Goal: Task Accomplishment & Management: Use online tool/utility

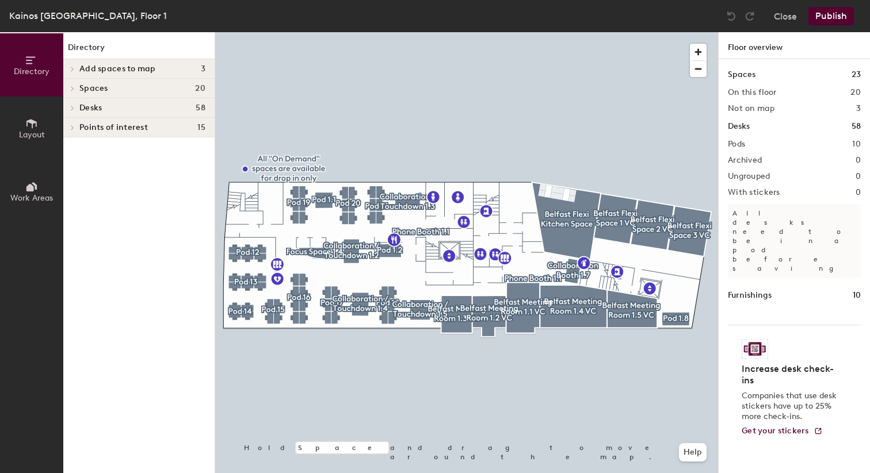
click at [341, 32] on div at bounding box center [466, 32] width 503 height 0
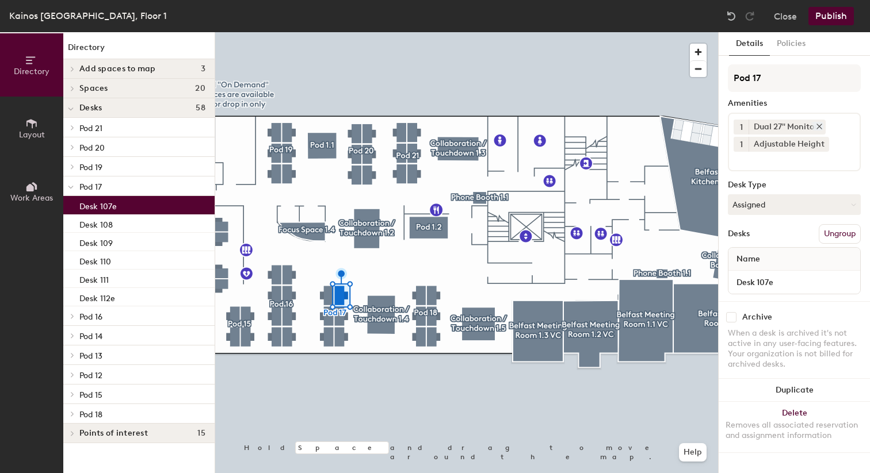
click at [819, 126] on icon at bounding box center [819, 126] width 5 height 5
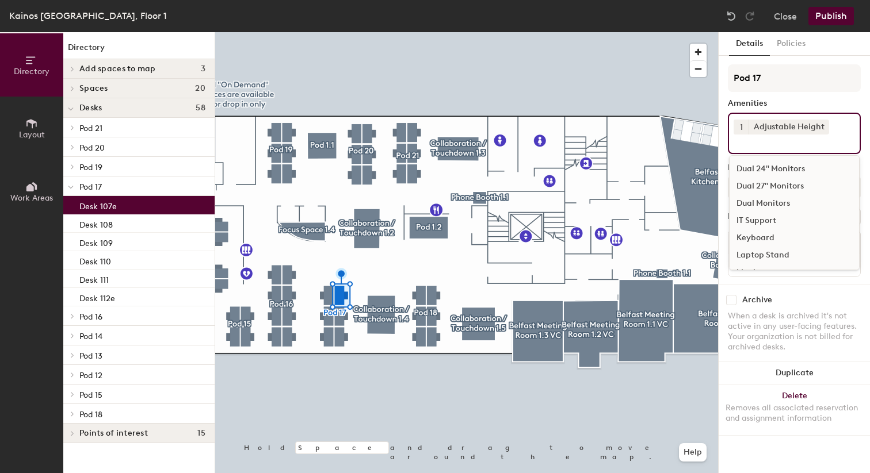
click at [776, 148] on div "1 Adjustable Height Dual 24" Monitors Dual 27" Monitors Dual Monitors IT Suppor…" at bounding box center [794, 133] width 133 height 41
type input "dual"
click at [792, 168] on div "Dual 24" Monitors" at bounding box center [793, 169] width 129 height 17
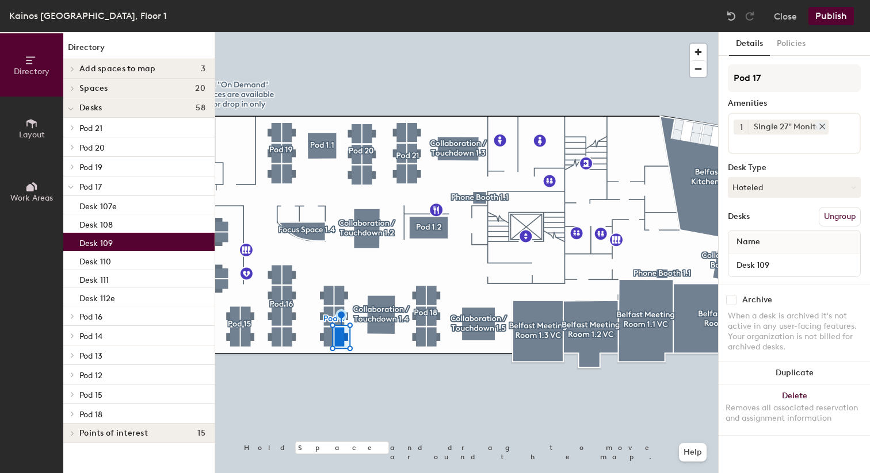
click at [820, 127] on icon at bounding box center [822, 127] width 8 height 8
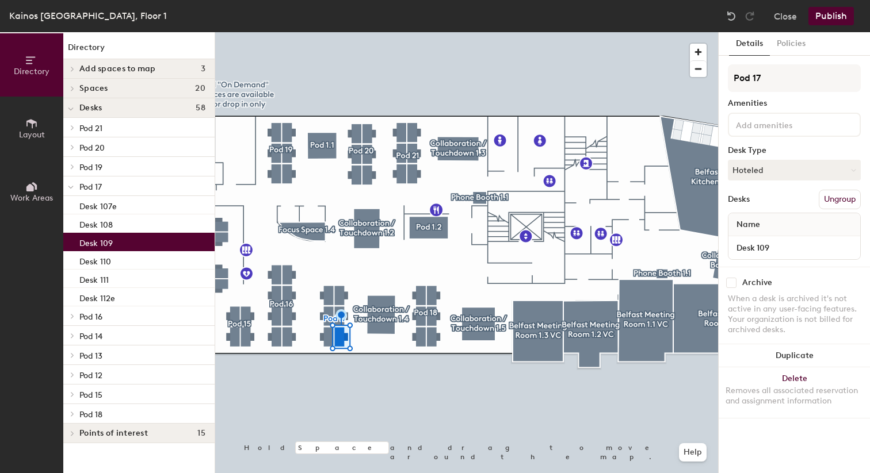
click at [783, 135] on div at bounding box center [794, 125] width 133 height 24
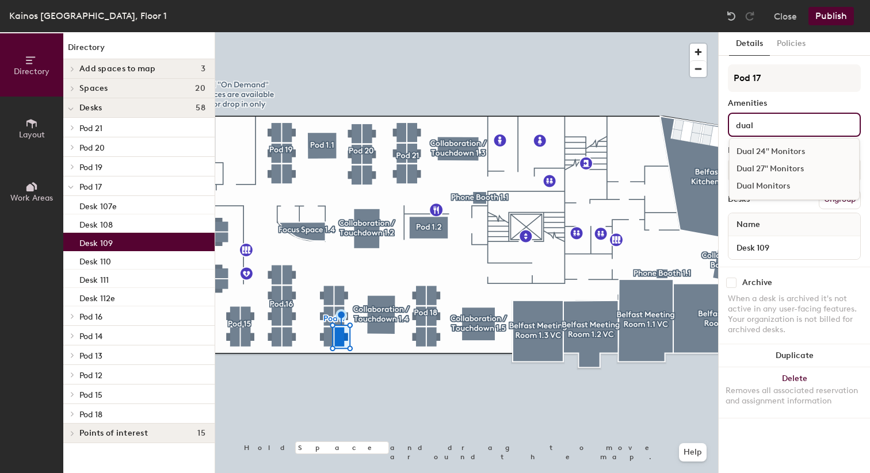
type input "dual"
click at [807, 152] on div "Dual 24" Monitors" at bounding box center [793, 151] width 129 height 17
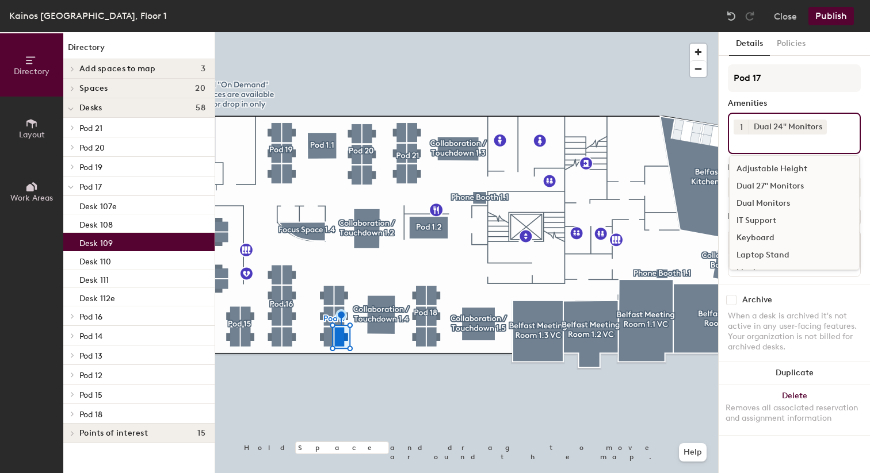
click at [464, 32] on div at bounding box center [466, 32] width 503 height 0
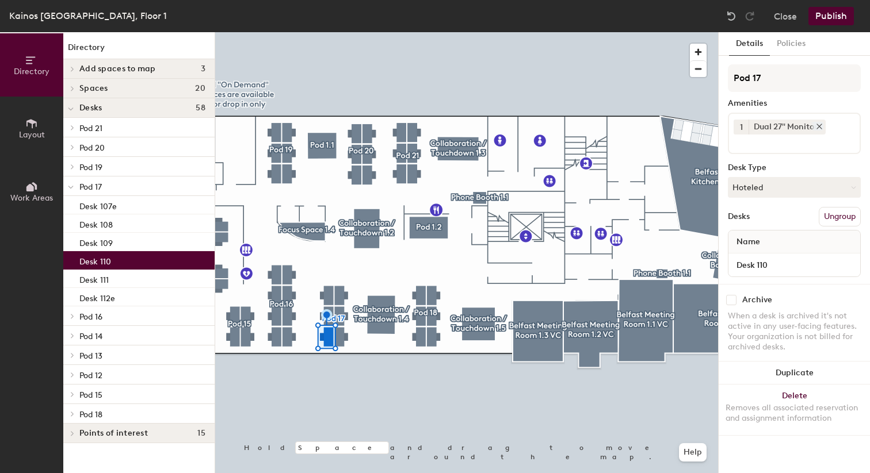
click at [819, 130] on icon at bounding box center [819, 127] width 8 height 8
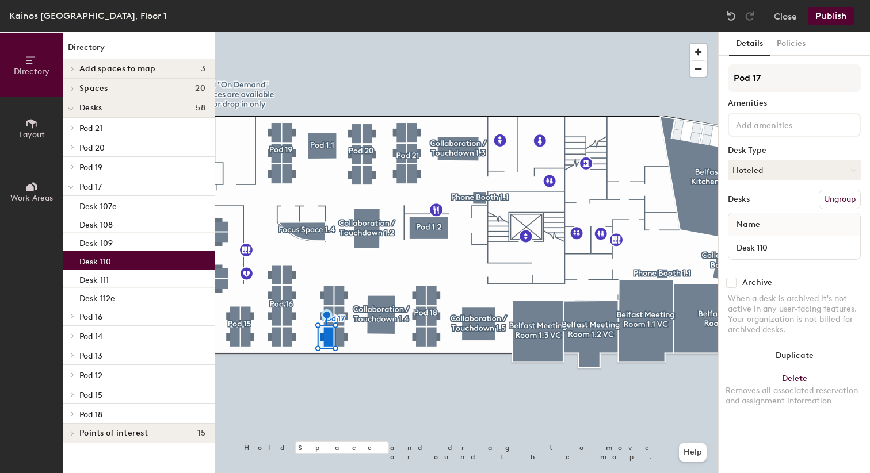
click at [812, 132] on div at bounding box center [794, 125] width 133 height 24
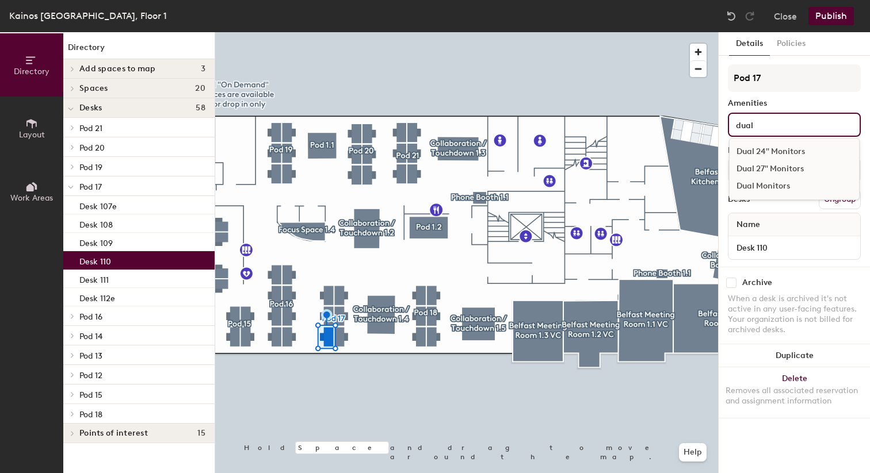
type input "dual"
click at [818, 151] on div "Dual 24" Monitors" at bounding box center [793, 151] width 129 height 17
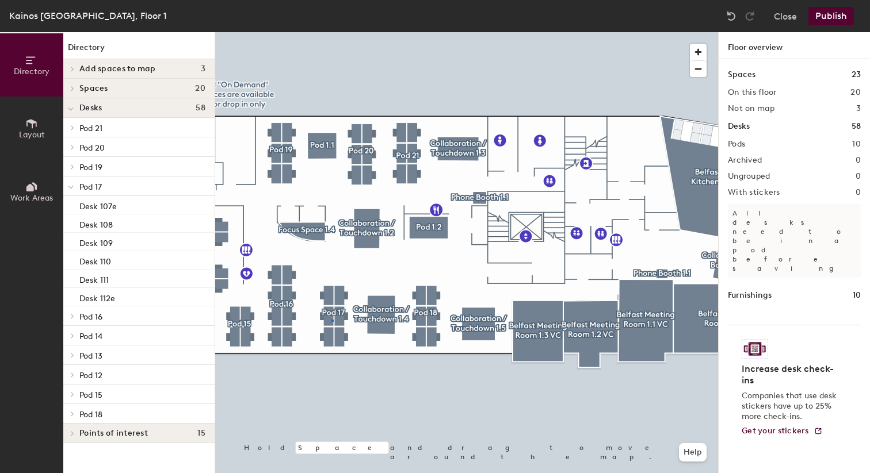
click at [331, 32] on div at bounding box center [466, 32] width 503 height 0
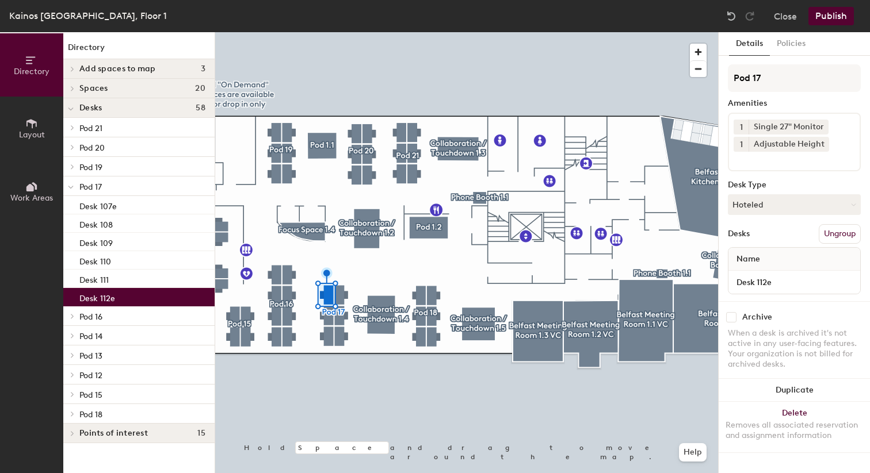
click at [433, 32] on div at bounding box center [466, 32] width 503 height 0
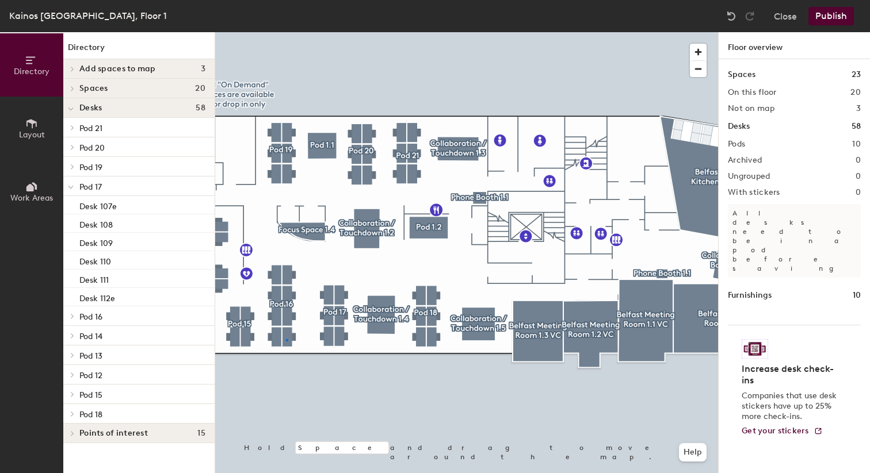
click at [286, 32] on div at bounding box center [466, 32] width 503 height 0
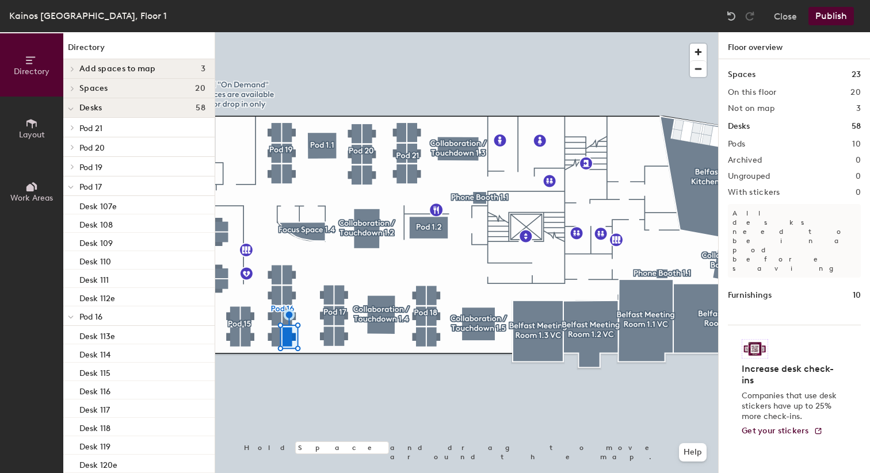
click at [288, 32] on div at bounding box center [466, 32] width 503 height 0
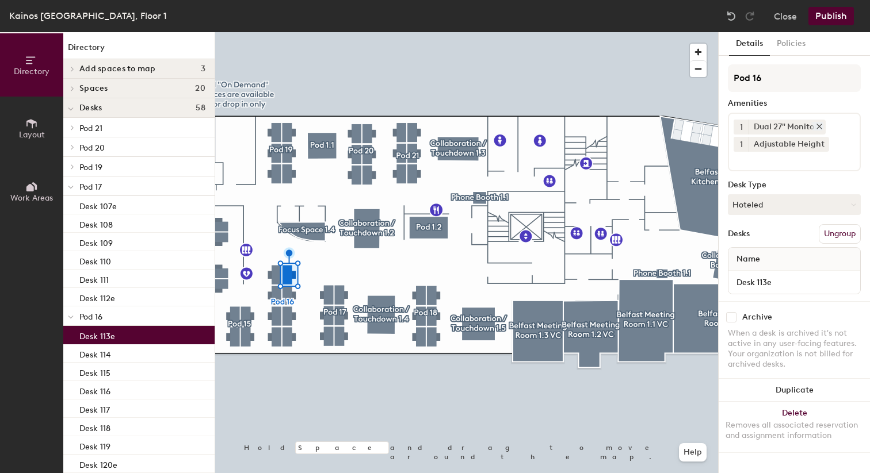
click at [819, 125] on icon at bounding box center [819, 127] width 8 height 8
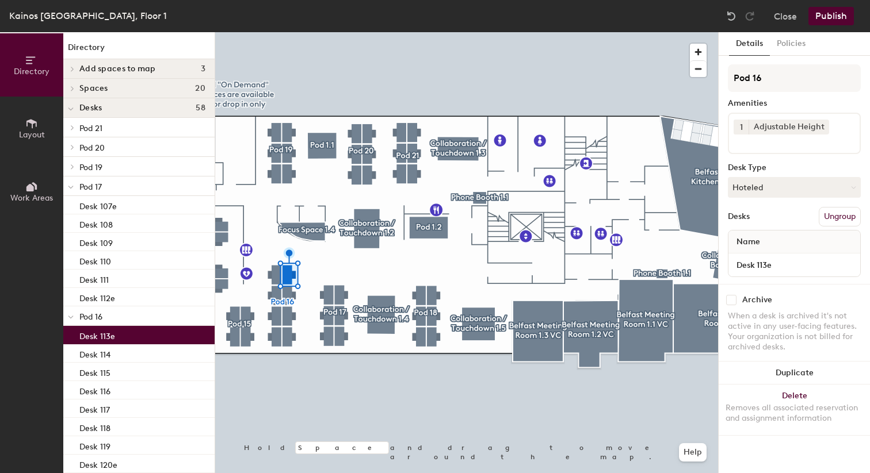
click at [792, 144] on input at bounding box center [786, 142] width 104 height 14
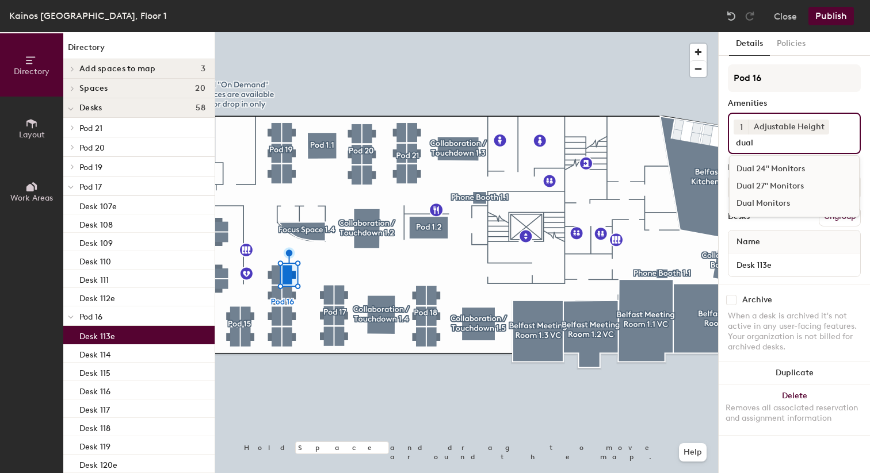
type input "dual"
click at [798, 169] on div "Dual 24" Monitors" at bounding box center [793, 169] width 129 height 17
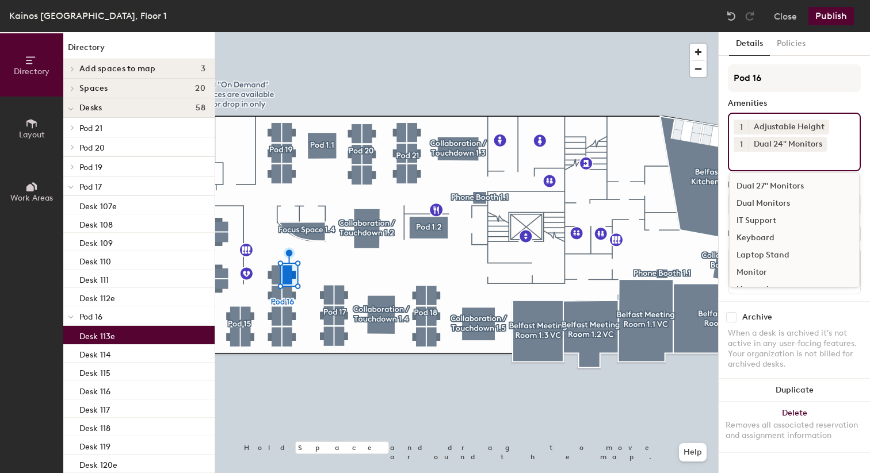
click at [431, 32] on div at bounding box center [466, 32] width 503 height 0
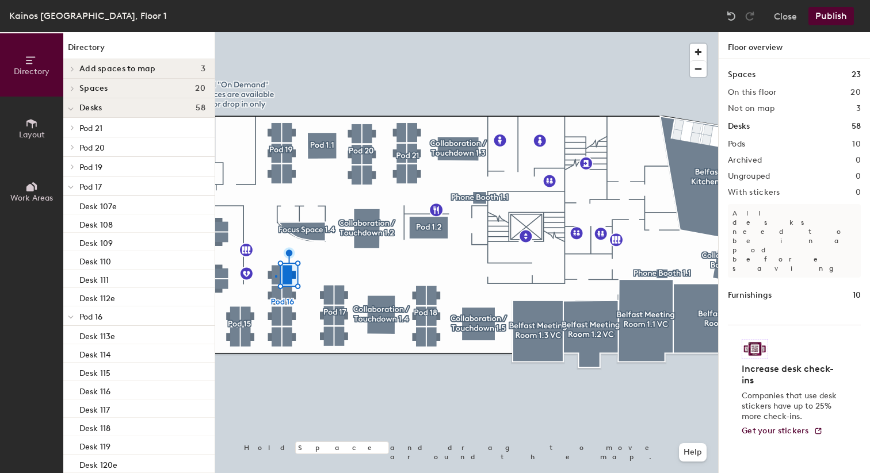
click at [275, 32] on div at bounding box center [466, 32] width 503 height 0
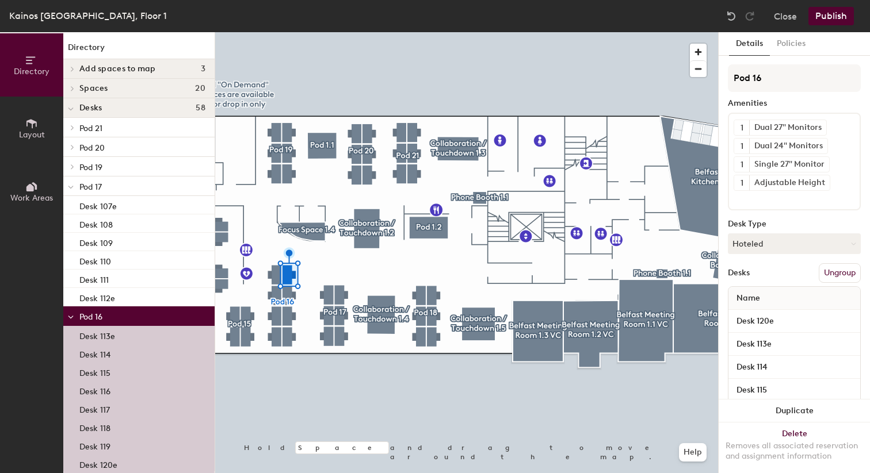
click at [316, 32] on div at bounding box center [466, 32] width 503 height 0
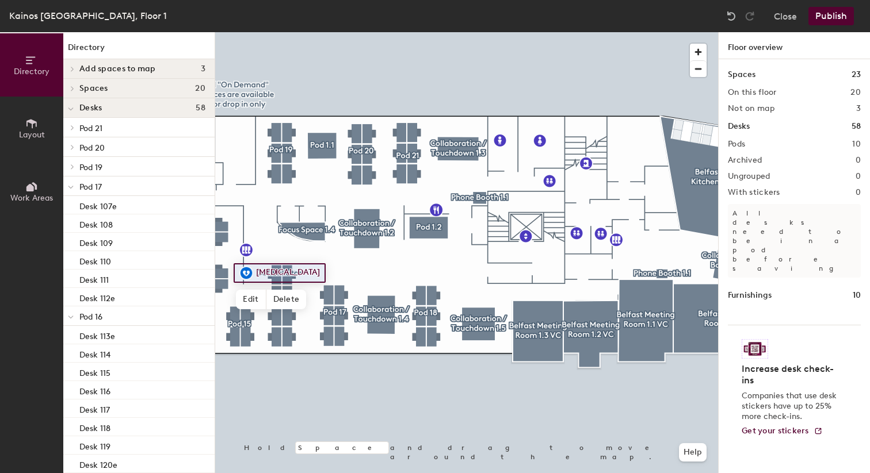
click at [276, 32] on div at bounding box center [466, 32] width 503 height 0
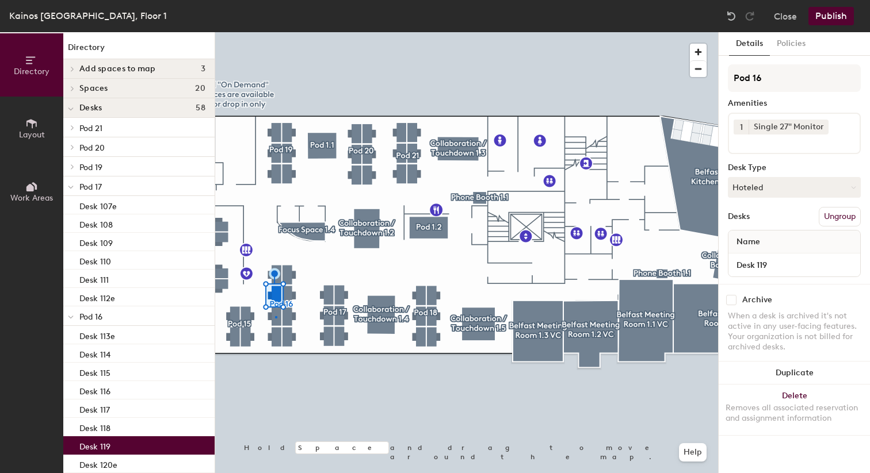
click at [275, 32] on div at bounding box center [466, 32] width 503 height 0
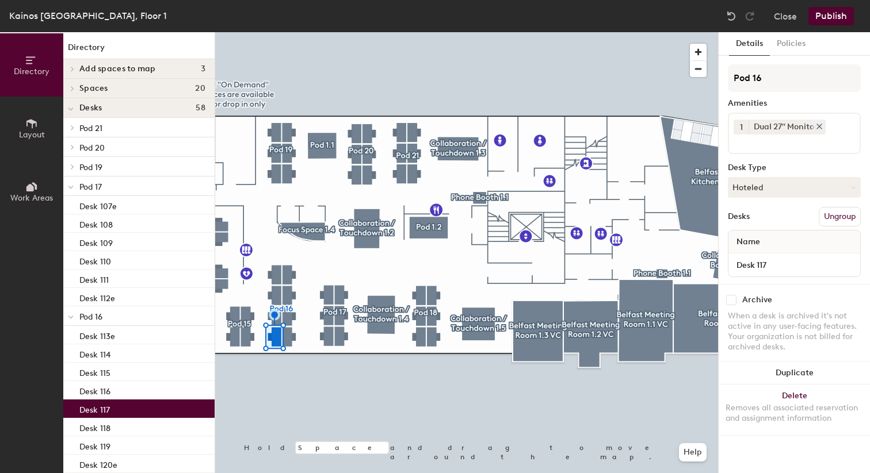
click at [819, 128] on icon at bounding box center [819, 126] width 5 height 5
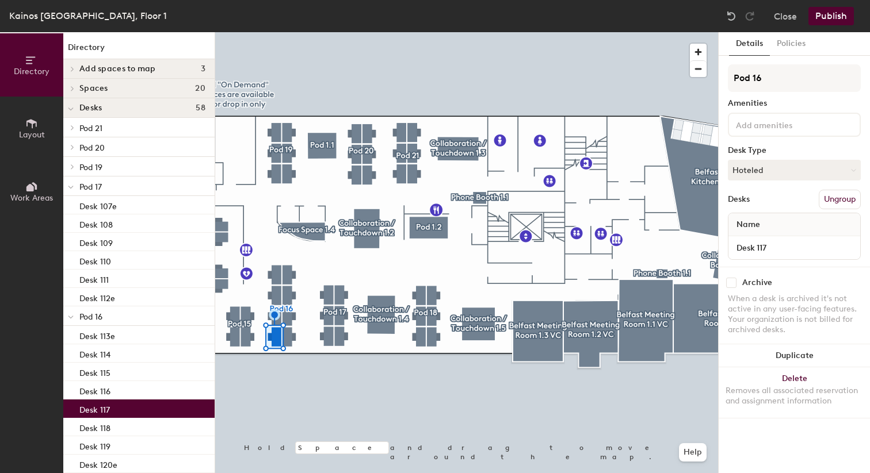
click at [807, 128] on input at bounding box center [786, 124] width 104 height 14
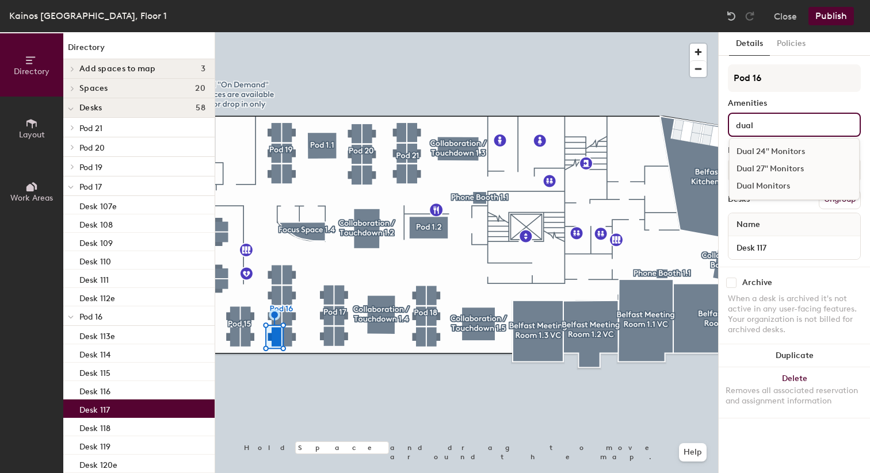
type input "dual"
click at [803, 153] on div "Dual 24" Monitors" at bounding box center [793, 151] width 129 height 17
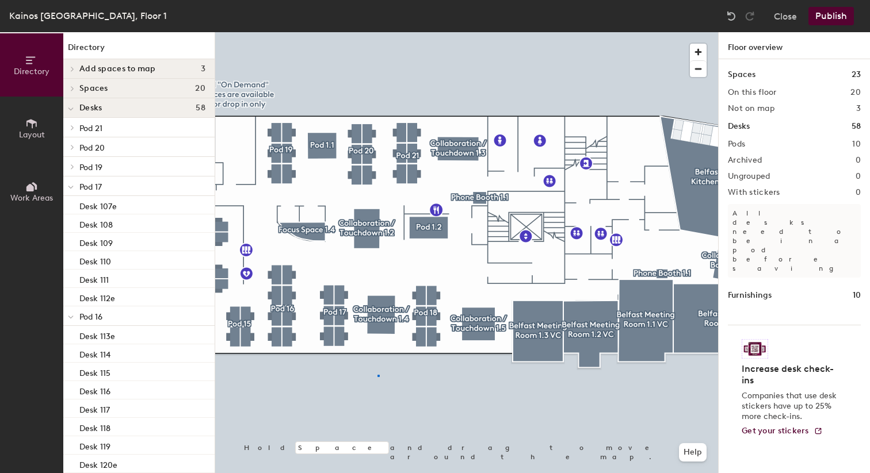
click at [377, 32] on div at bounding box center [466, 32] width 503 height 0
click at [437, 32] on div at bounding box center [466, 32] width 503 height 0
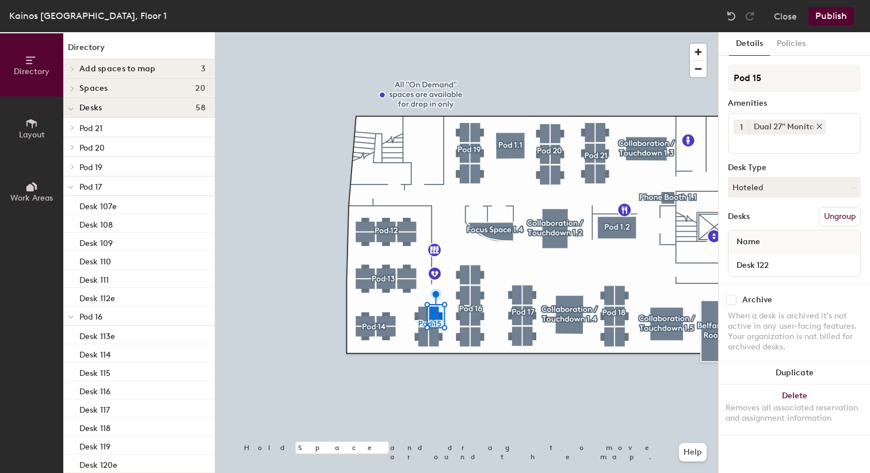
click at [822, 126] on icon at bounding box center [819, 127] width 8 height 8
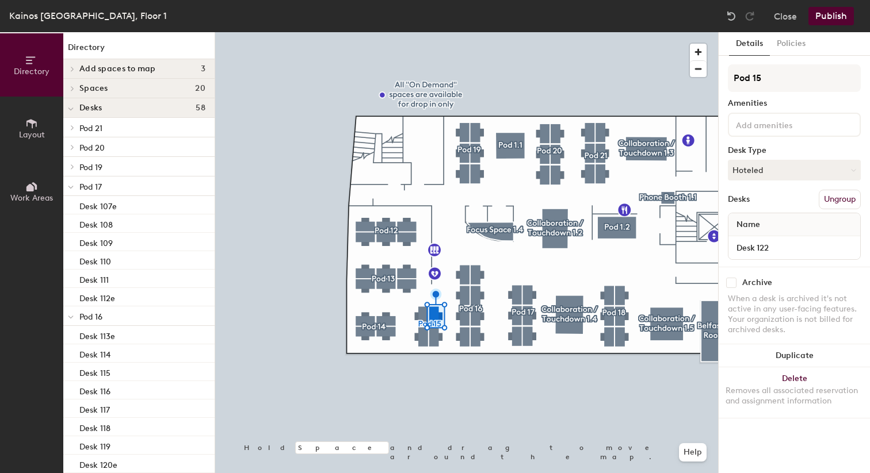
click at [798, 133] on div at bounding box center [794, 125] width 133 height 24
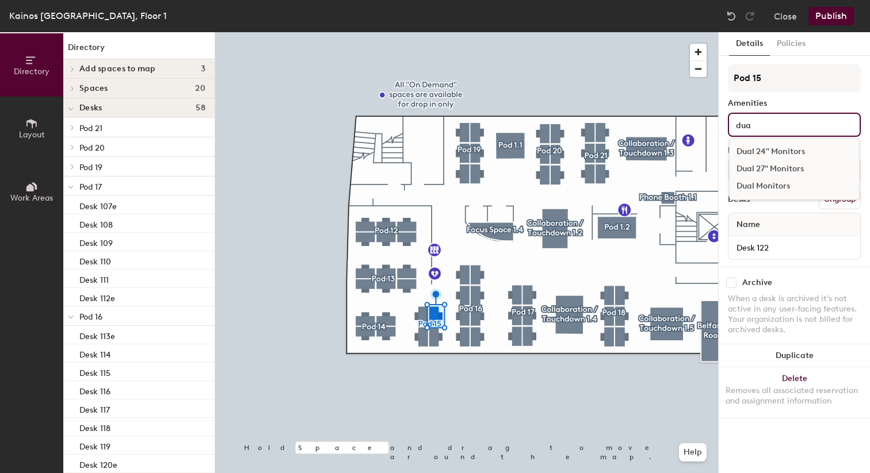
type input "dua"
click at [795, 147] on div "Dual 24" Monitors" at bounding box center [793, 151] width 129 height 17
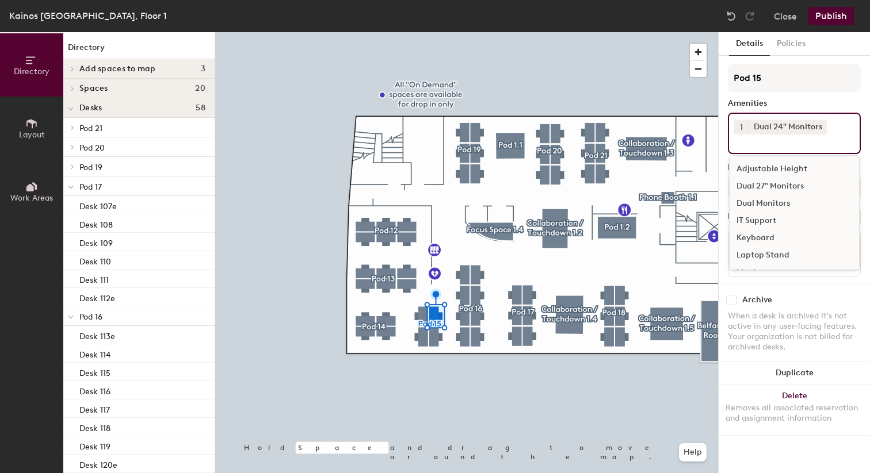
click at [436, 32] on div at bounding box center [466, 32] width 503 height 0
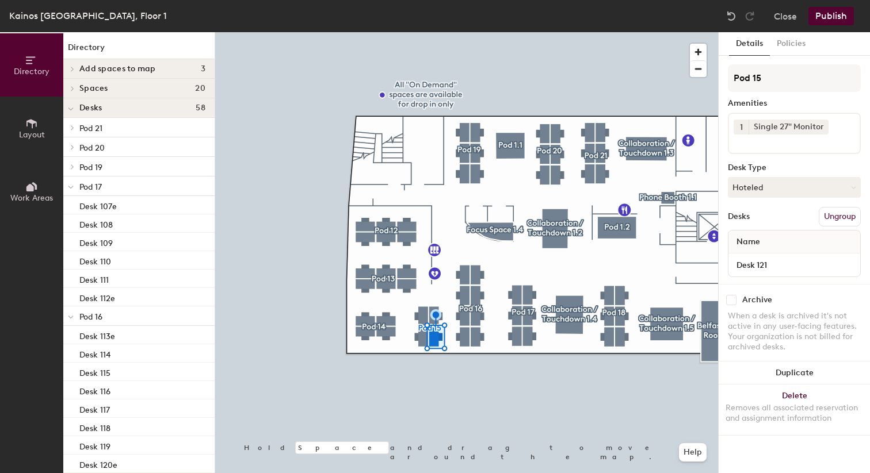
click at [419, 32] on div at bounding box center [466, 32] width 503 height 0
click at [820, 126] on icon at bounding box center [819, 126] width 5 height 5
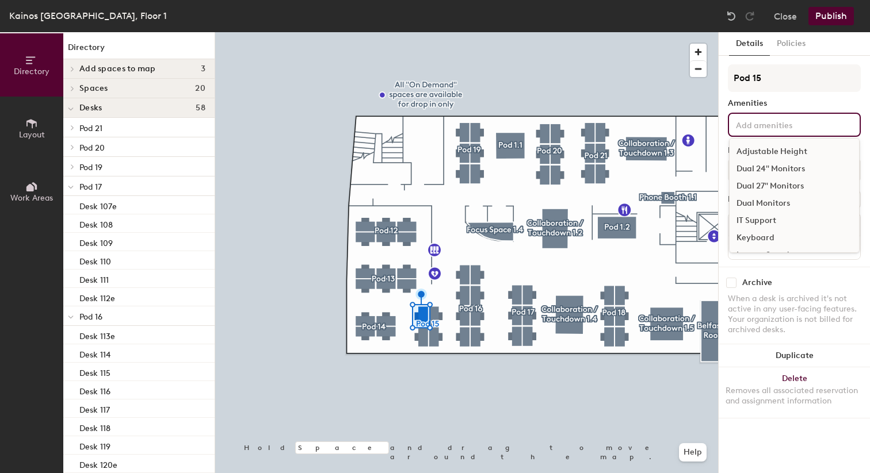
click at [805, 126] on input at bounding box center [786, 124] width 104 height 14
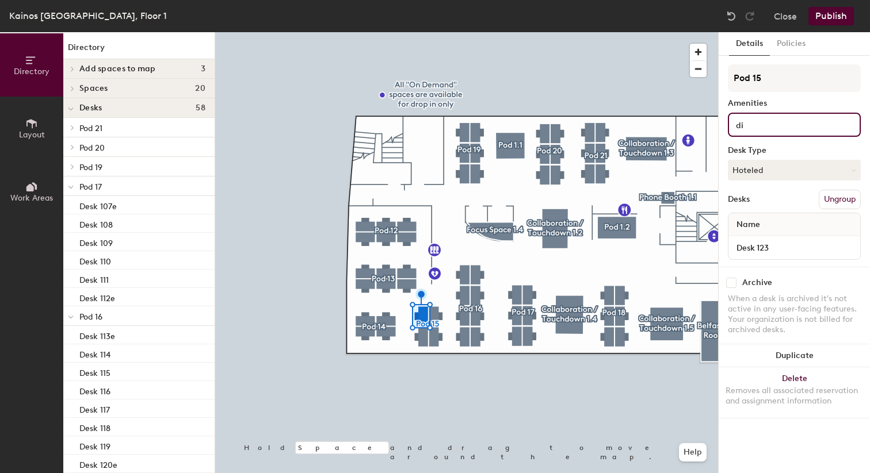
type input "d"
type input "dual"
click at [811, 147] on div "Dual 24" Monitors" at bounding box center [793, 151] width 129 height 17
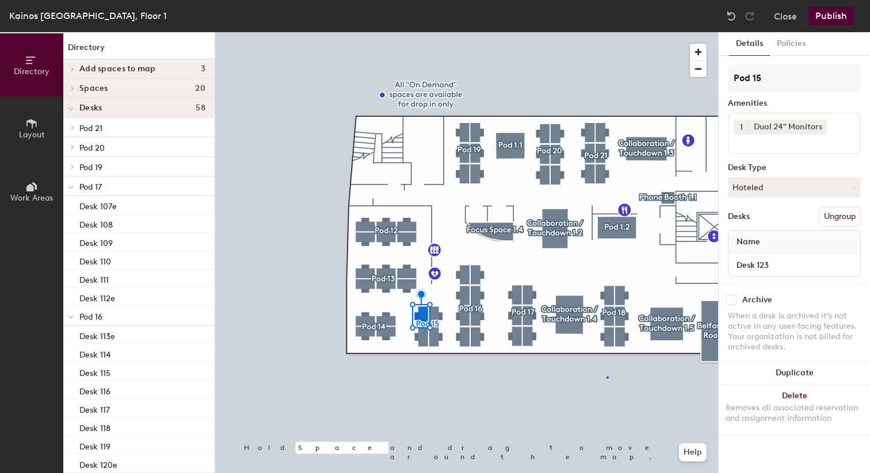
click at [606, 32] on div at bounding box center [466, 32] width 503 height 0
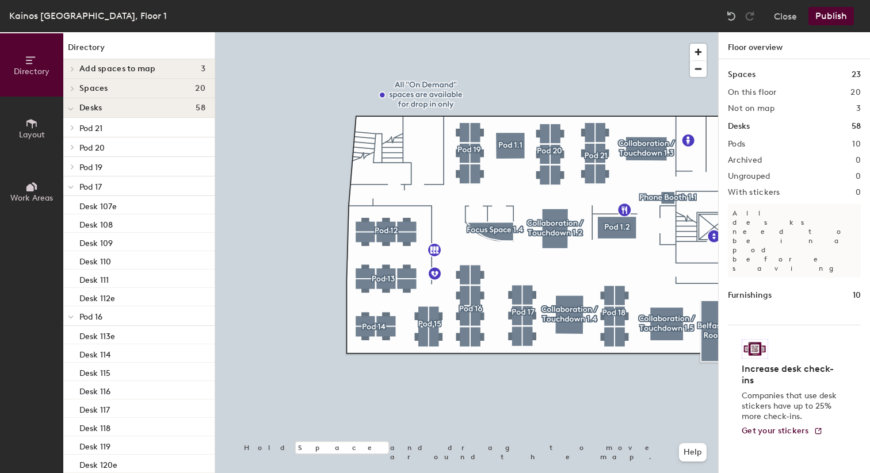
click at [389, 32] on div at bounding box center [466, 32] width 503 height 0
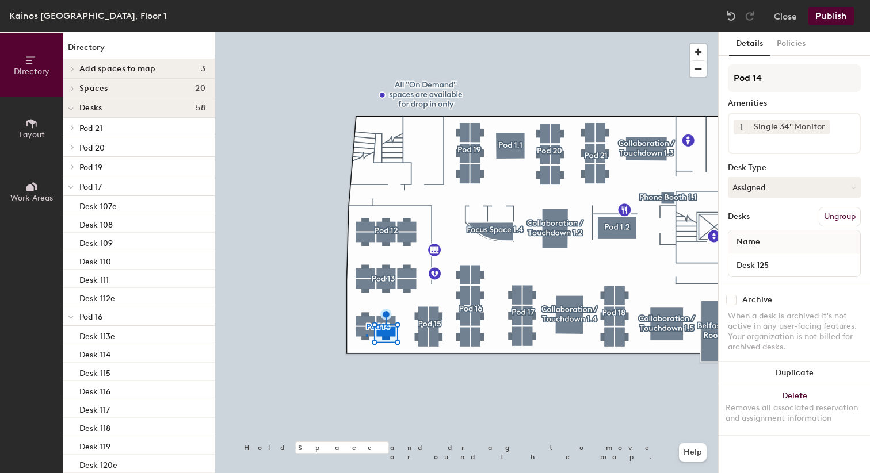
click at [366, 32] on div at bounding box center [466, 32] width 503 height 0
click at [818, 128] on icon at bounding box center [819, 127] width 8 height 8
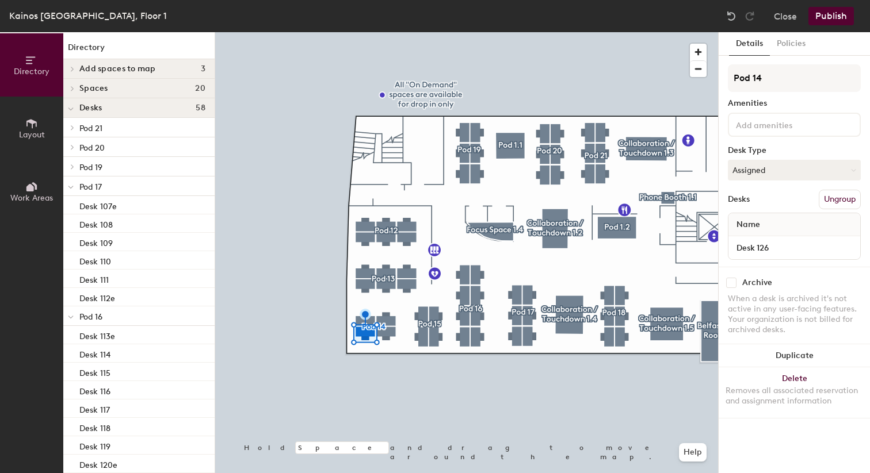
click at [804, 135] on div at bounding box center [794, 125] width 133 height 24
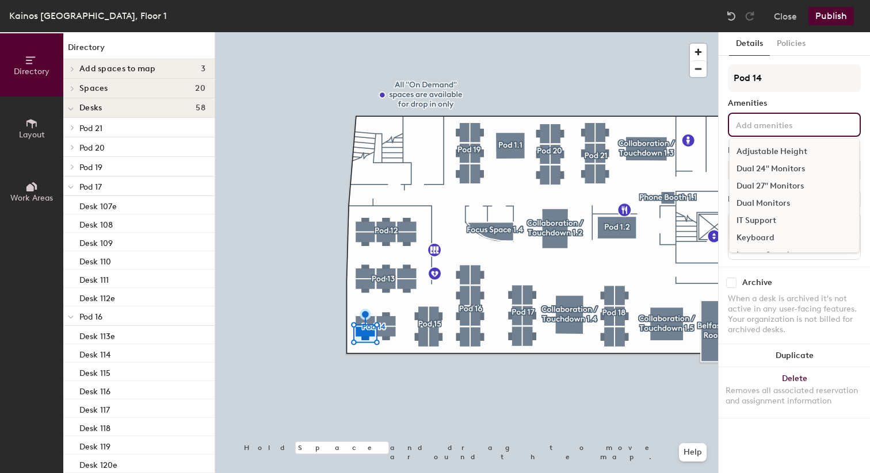
type input "s"
type input "dual"
click at [809, 146] on div "Dual 24" Monitors" at bounding box center [793, 151] width 129 height 17
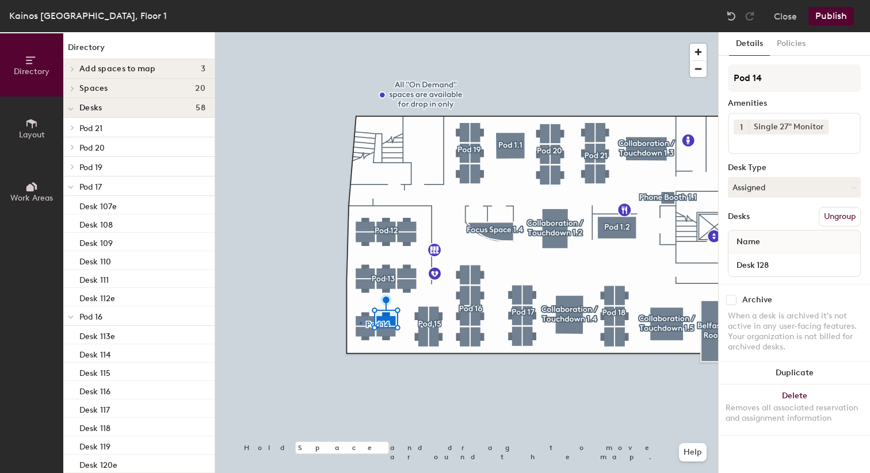
click at [360, 32] on div at bounding box center [466, 32] width 503 height 0
click at [412, 32] on div at bounding box center [466, 32] width 503 height 0
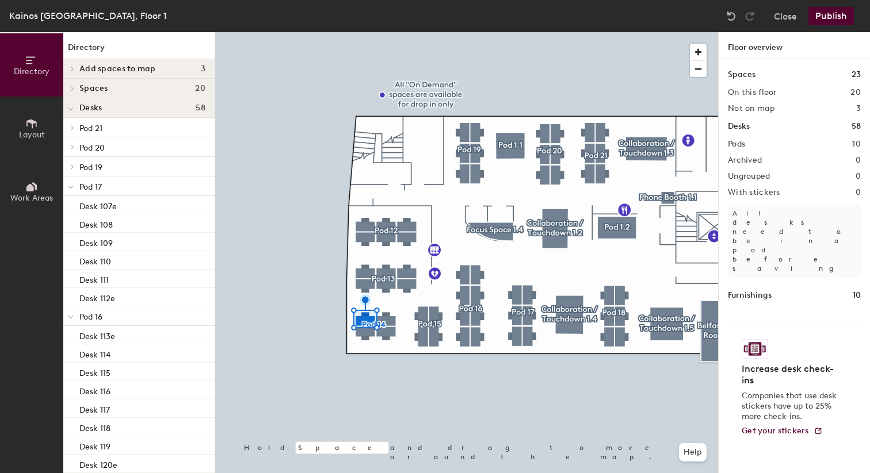
click at [409, 32] on div at bounding box center [466, 32] width 503 height 0
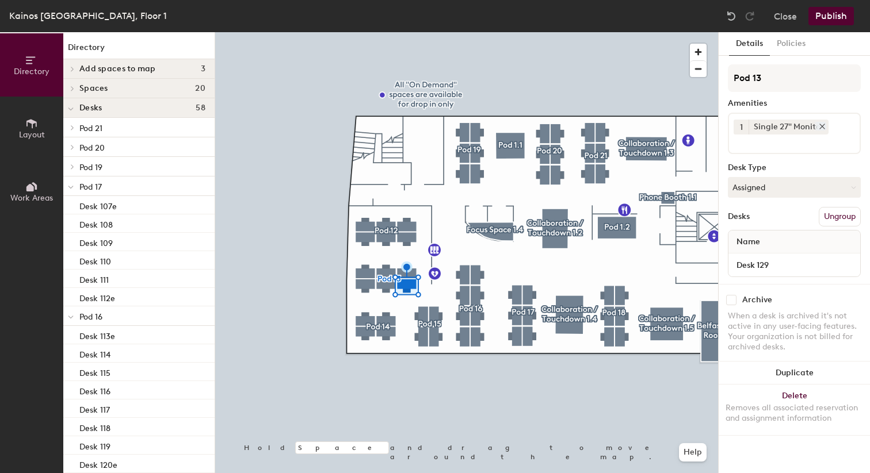
click at [821, 128] on icon at bounding box center [822, 126] width 5 height 5
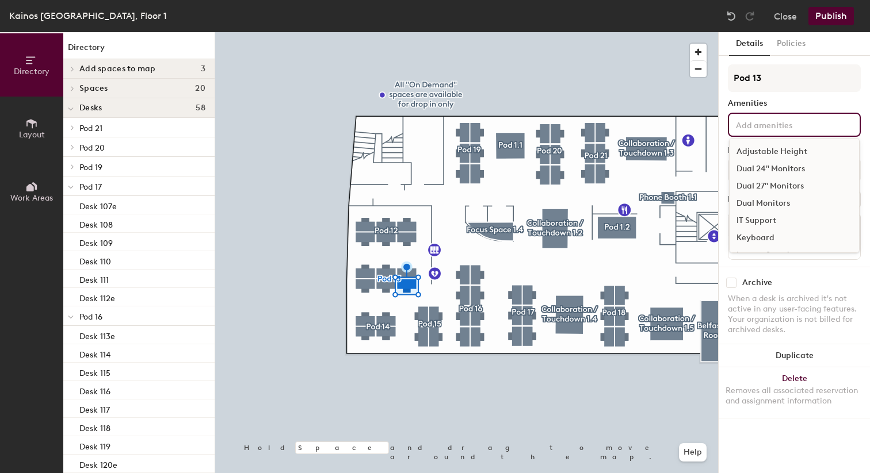
click at [817, 133] on div "Adjustable Height Dual 24" Monitors Dual 27" Monitors Dual Monitors IT Support …" at bounding box center [794, 125] width 133 height 24
type input "single"
click at [821, 146] on div "Single 24" Monitor" at bounding box center [793, 151] width 129 height 17
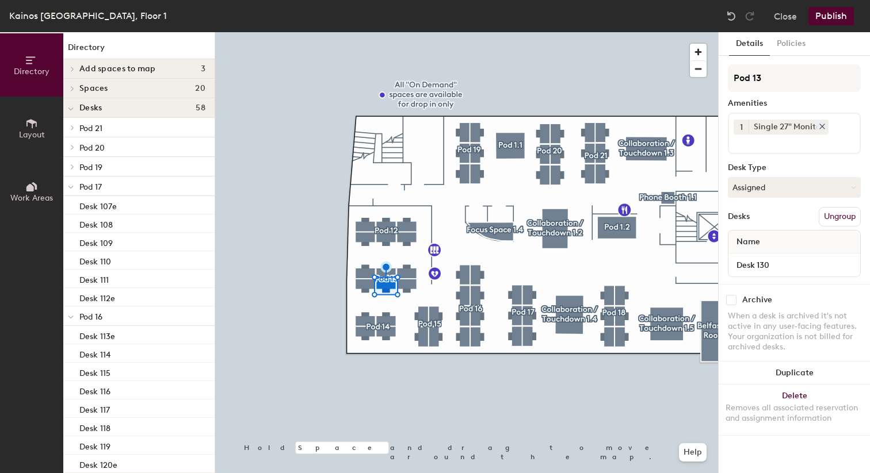
click at [820, 125] on icon at bounding box center [822, 126] width 5 height 5
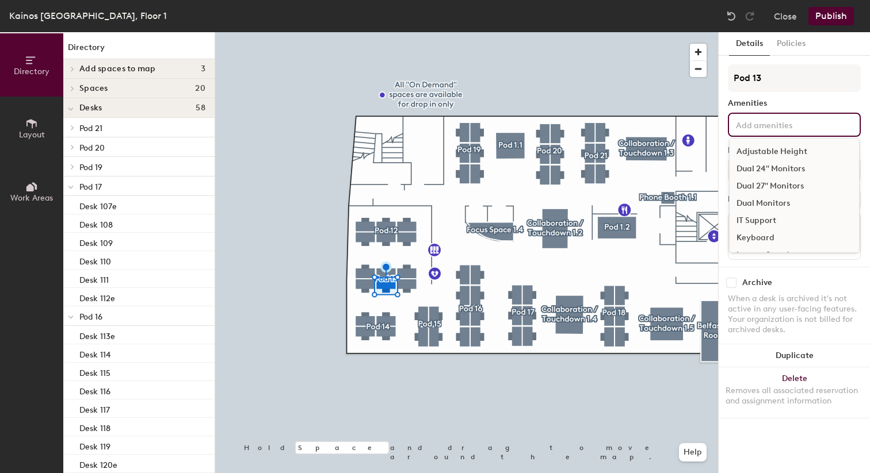
click at [786, 125] on input at bounding box center [786, 124] width 104 height 14
click at [780, 125] on input at bounding box center [786, 124] width 104 height 14
type input "singl"
click at [784, 149] on div "Single 24" Monitor" at bounding box center [793, 151] width 129 height 17
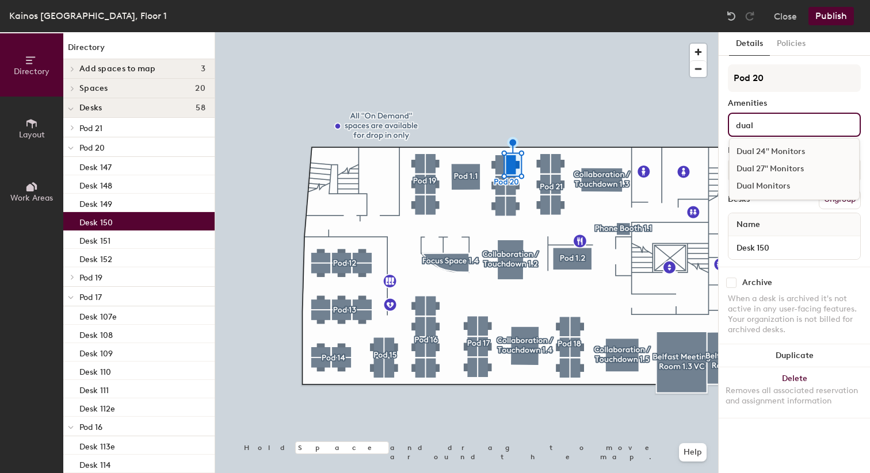
type input "dual"
click at [804, 152] on div "Dual 24" Monitors" at bounding box center [793, 151] width 129 height 17
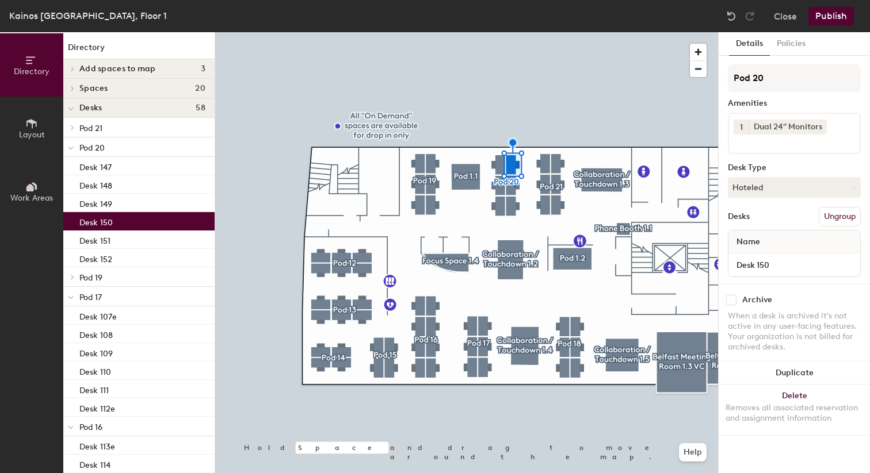
click at [514, 32] on div at bounding box center [466, 32] width 503 height 0
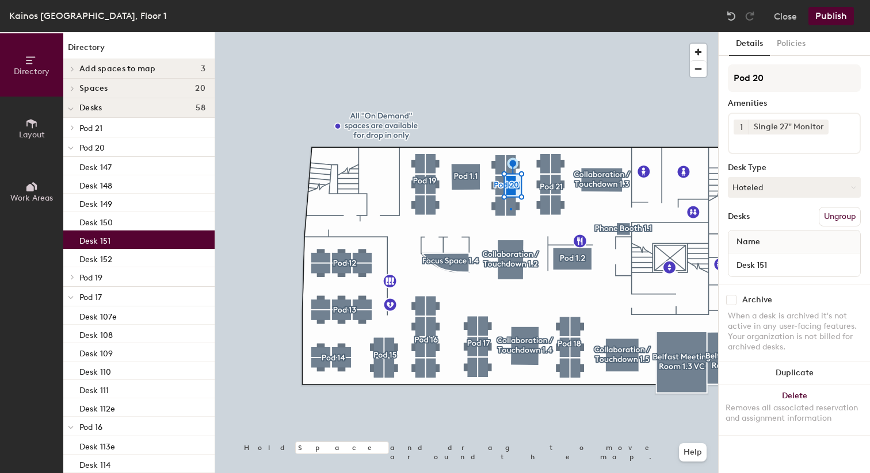
click at [510, 32] on div at bounding box center [466, 32] width 503 height 0
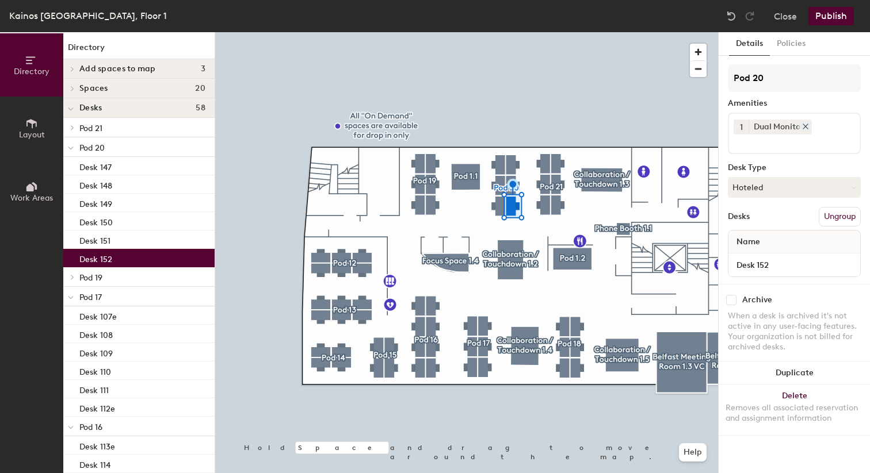
click at [806, 130] on icon at bounding box center [805, 127] width 8 height 8
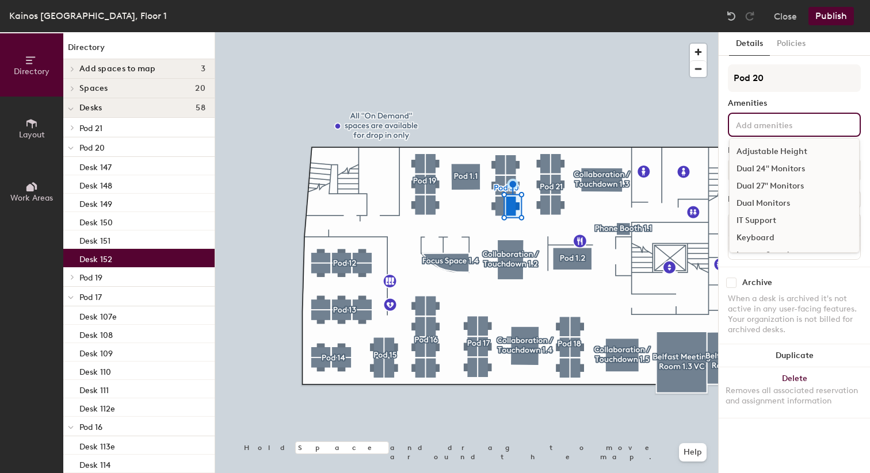
click at [780, 130] on input at bounding box center [786, 124] width 104 height 14
type input "dua"
click at [787, 152] on div "Dual 24" Monitors" at bounding box center [793, 151] width 129 height 17
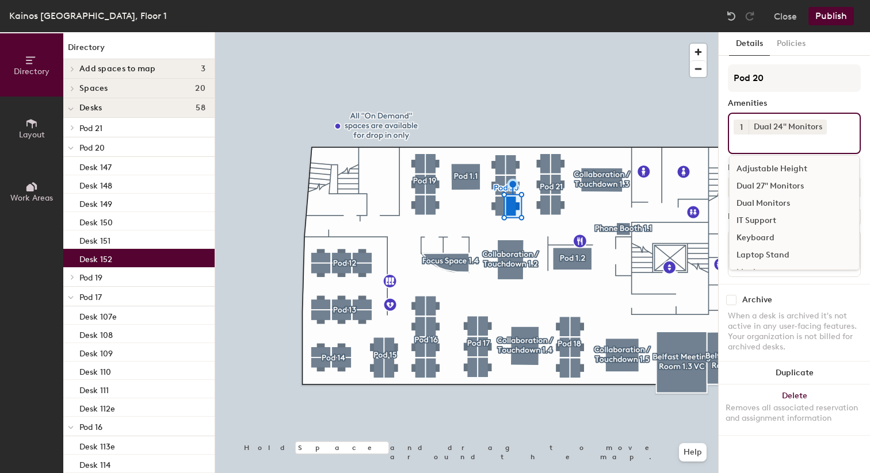
click at [631, 32] on div at bounding box center [466, 32] width 503 height 0
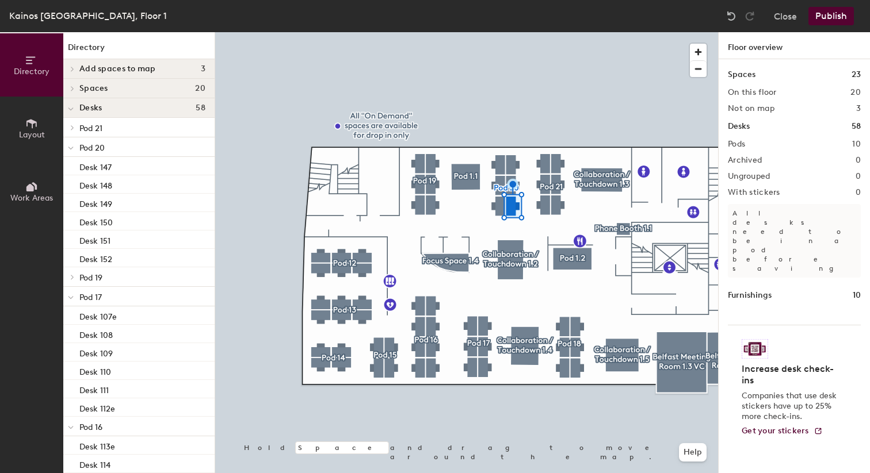
click at [501, 32] on div at bounding box center [466, 32] width 503 height 0
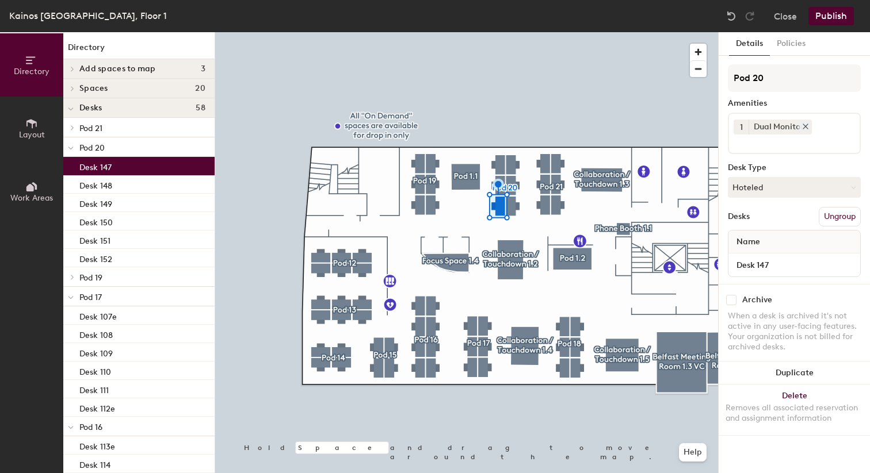
click at [802, 124] on icon at bounding box center [805, 127] width 8 height 8
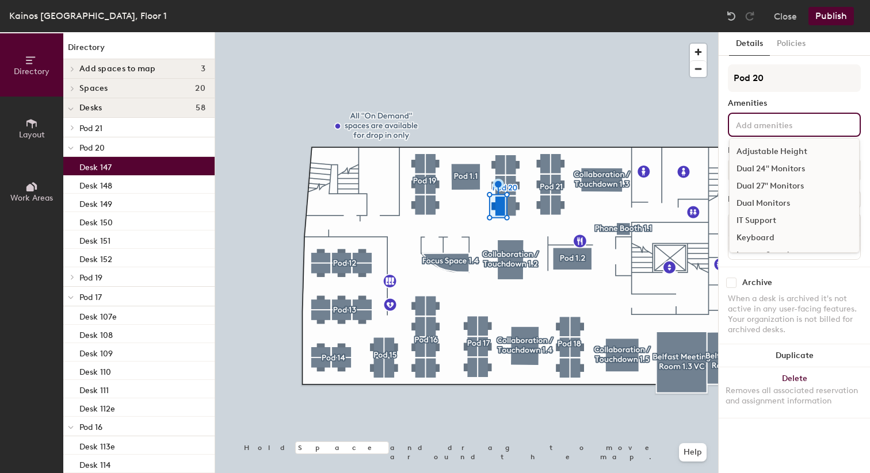
click at [805, 124] on input at bounding box center [786, 124] width 104 height 14
type input "dual"
click at [775, 144] on div "Dual 24" Monitors" at bounding box center [793, 151] width 129 height 17
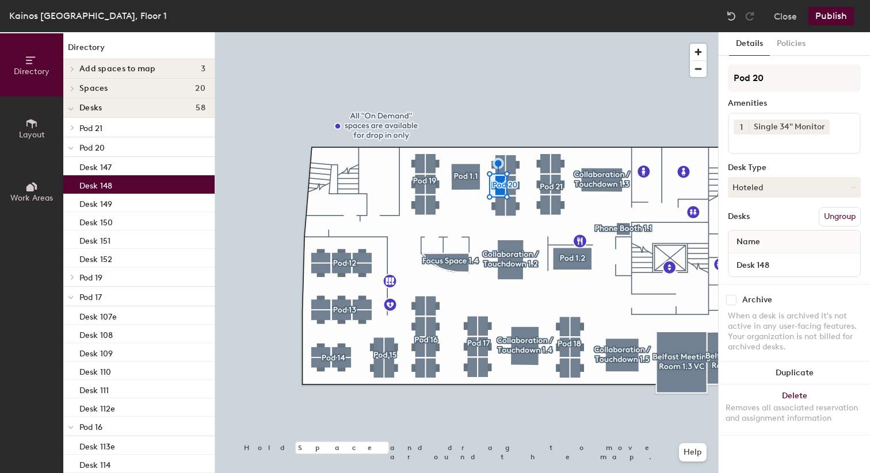
click at [846, 11] on button "Publish" at bounding box center [830, 16] width 45 height 18
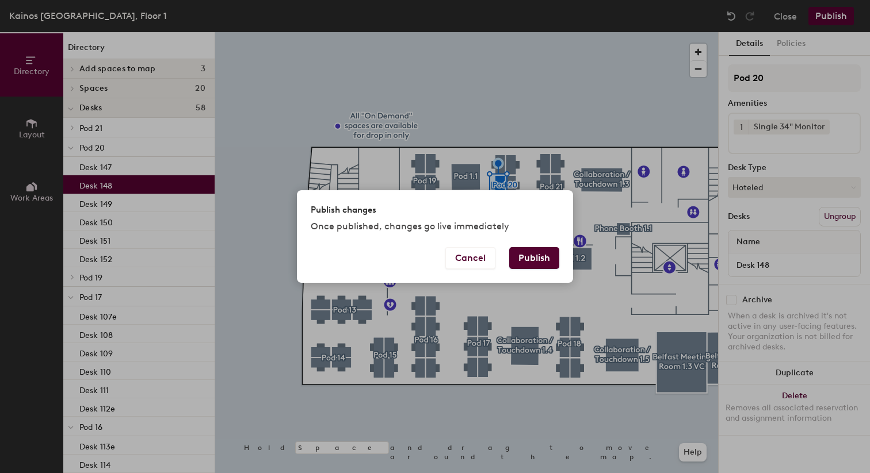
click at [539, 266] on button "Publish" at bounding box center [534, 258] width 50 height 22
